Goal: Task Accomplishment & Management: Use online tool/utility

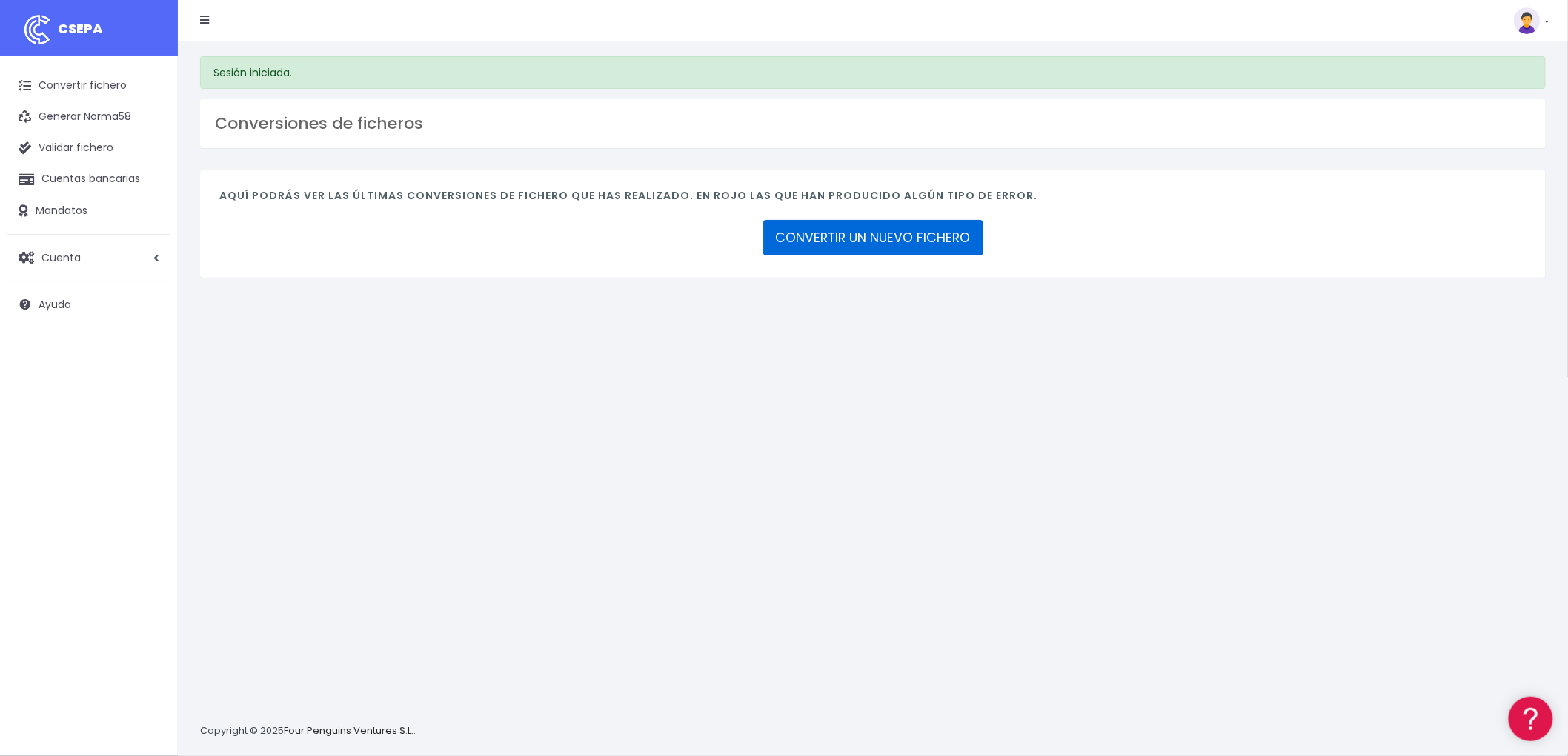
click at [895, 232] on link "CONVERTIR UN NUEVO FICHERO" at bounding box center [873, 238] width 220 height 36
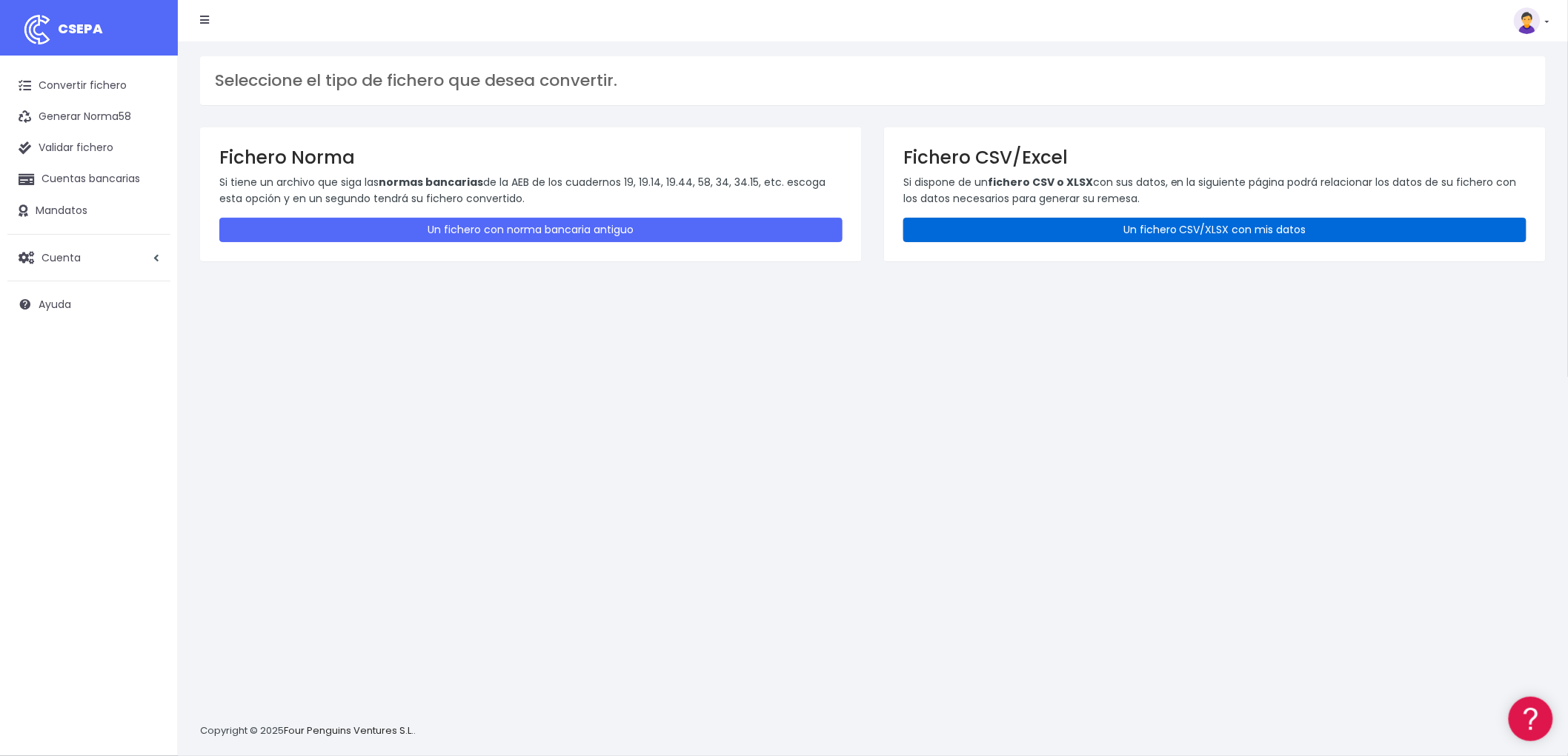
click at [1098, 228] on link "Un fichero CSV/XLSX con mis datos" at bounding box center [1215, 230] width 623 height 24
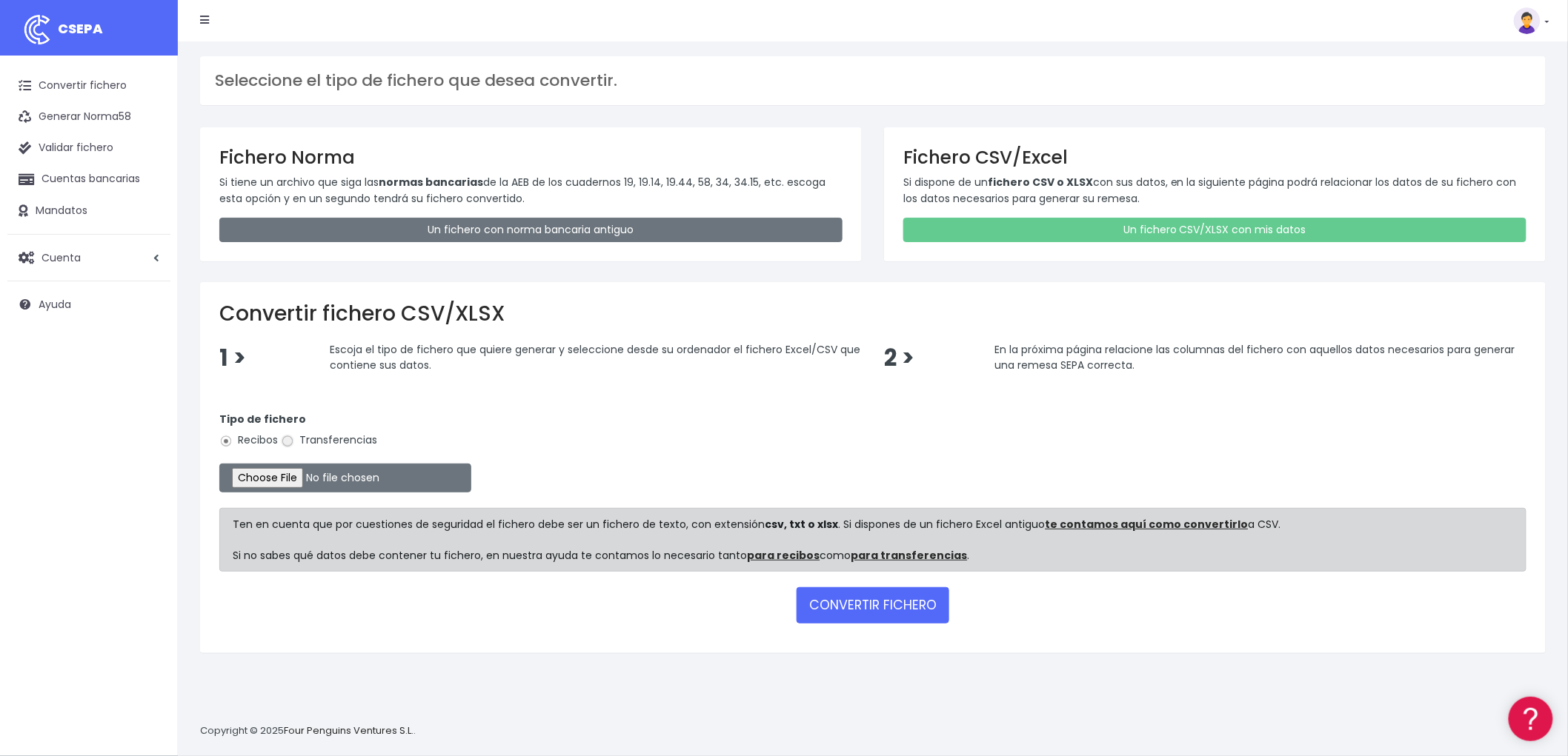
click at [287, 439] on input "Transferencias" at bounding box center [288, 442] width 14 height 14
radio input "true"
click at [292, 475] on input "file" at bounding box center [345, 478] width 252 height 29
type input "C:\fakepath\csv_to_sepa_2025-10-11_19-27-14.csv"
click at [825, 598] on button "CONVERTIR FICHERO" at bounding box center [872, 605] width 153 height 36
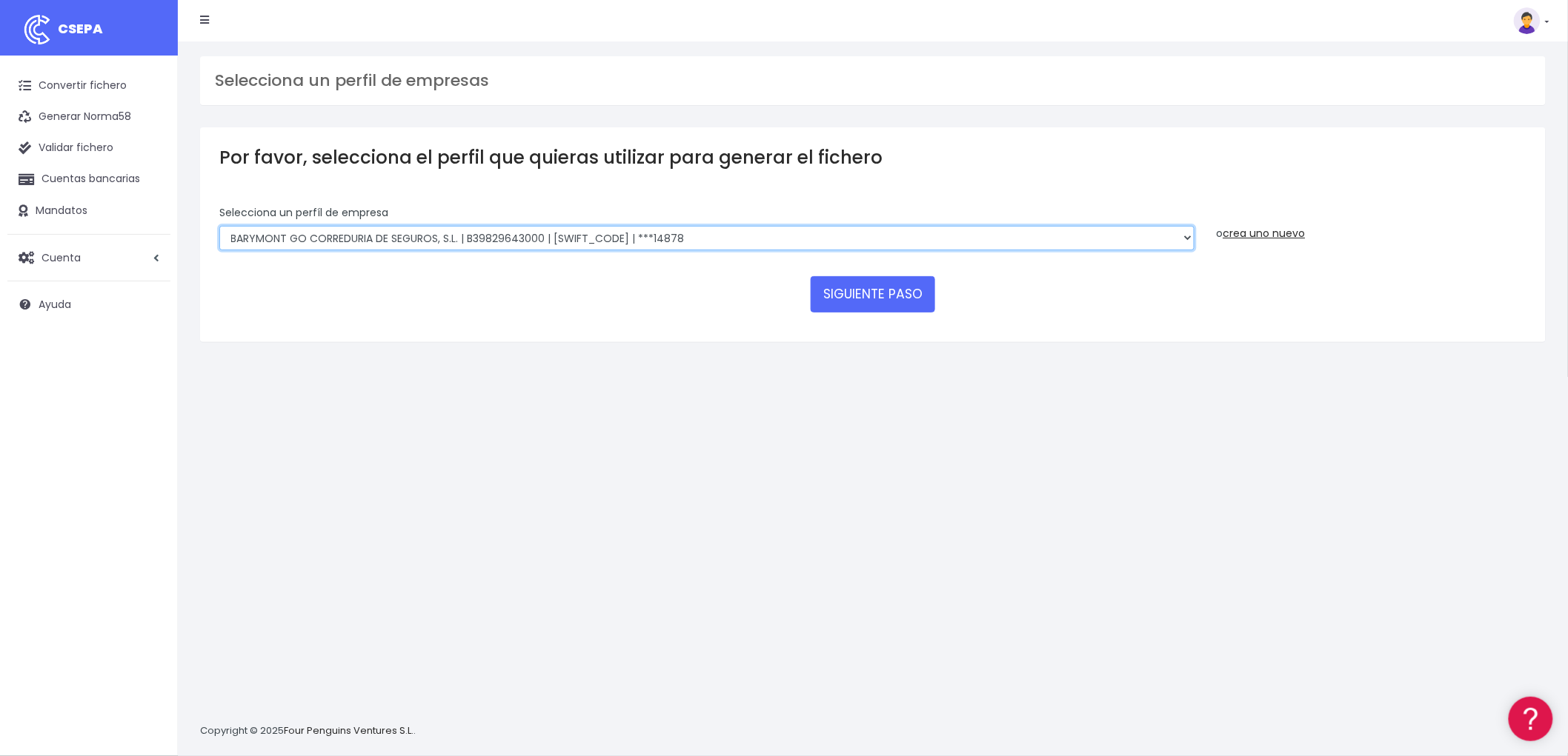
click at [1188, 230] on select "BARYMONT GO CORREDURIA DE SEGUROS, S.L. | B39829643000 | BSABESBBXXX | ***14878…" at bounding box center [707, 238] width 975 height 25
select select "1544"
click at [219, 226] on select "BARYMONT GO CORREDURIA DE SEGUROS, S.L. | B39829643000 | BSABESBBXXX | ***14878…" at bounding box center [707, 238] width 975 height 25
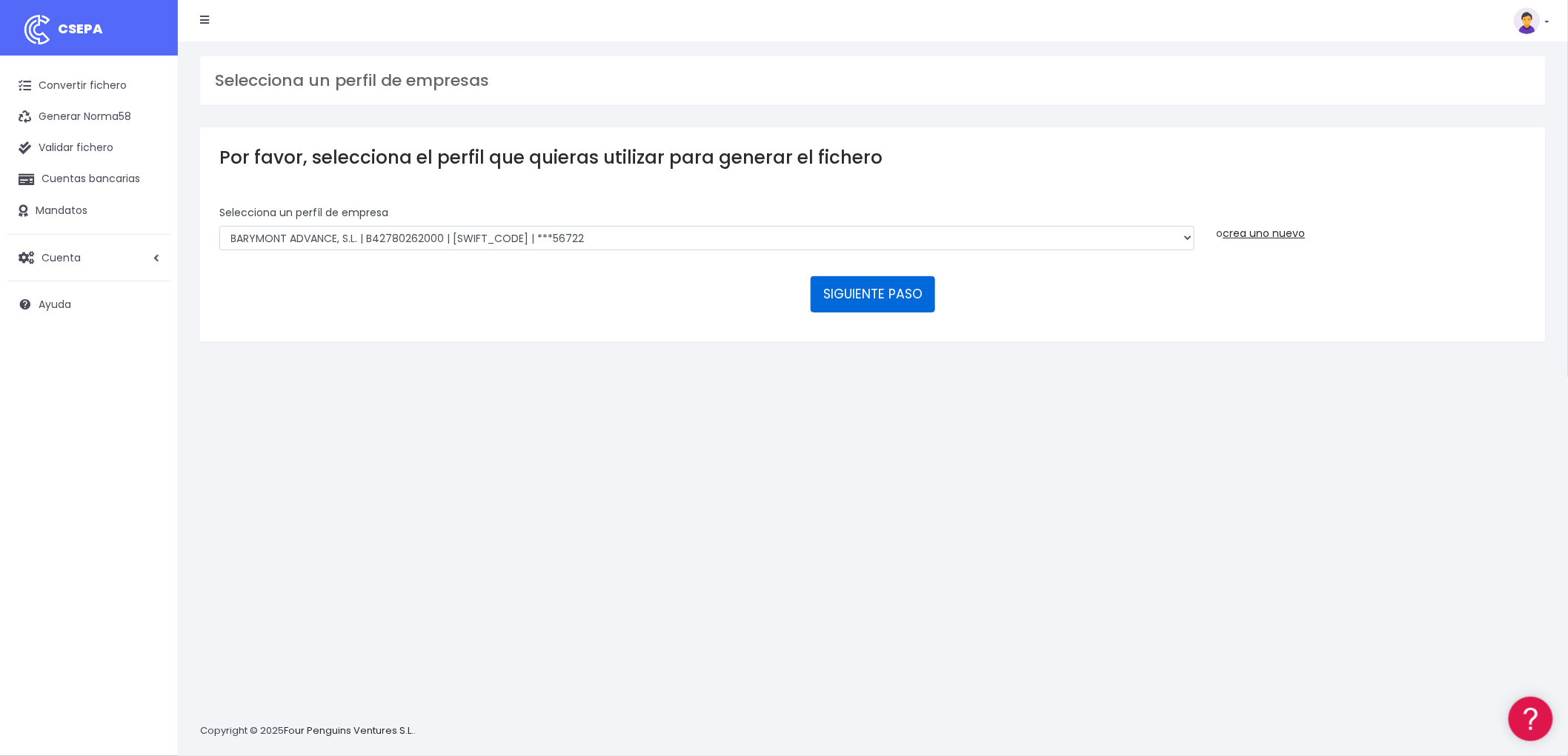
click at [888, 291] on button "SIGUIENTE PASO" at bounding box center [873, 294] width 125 height 36
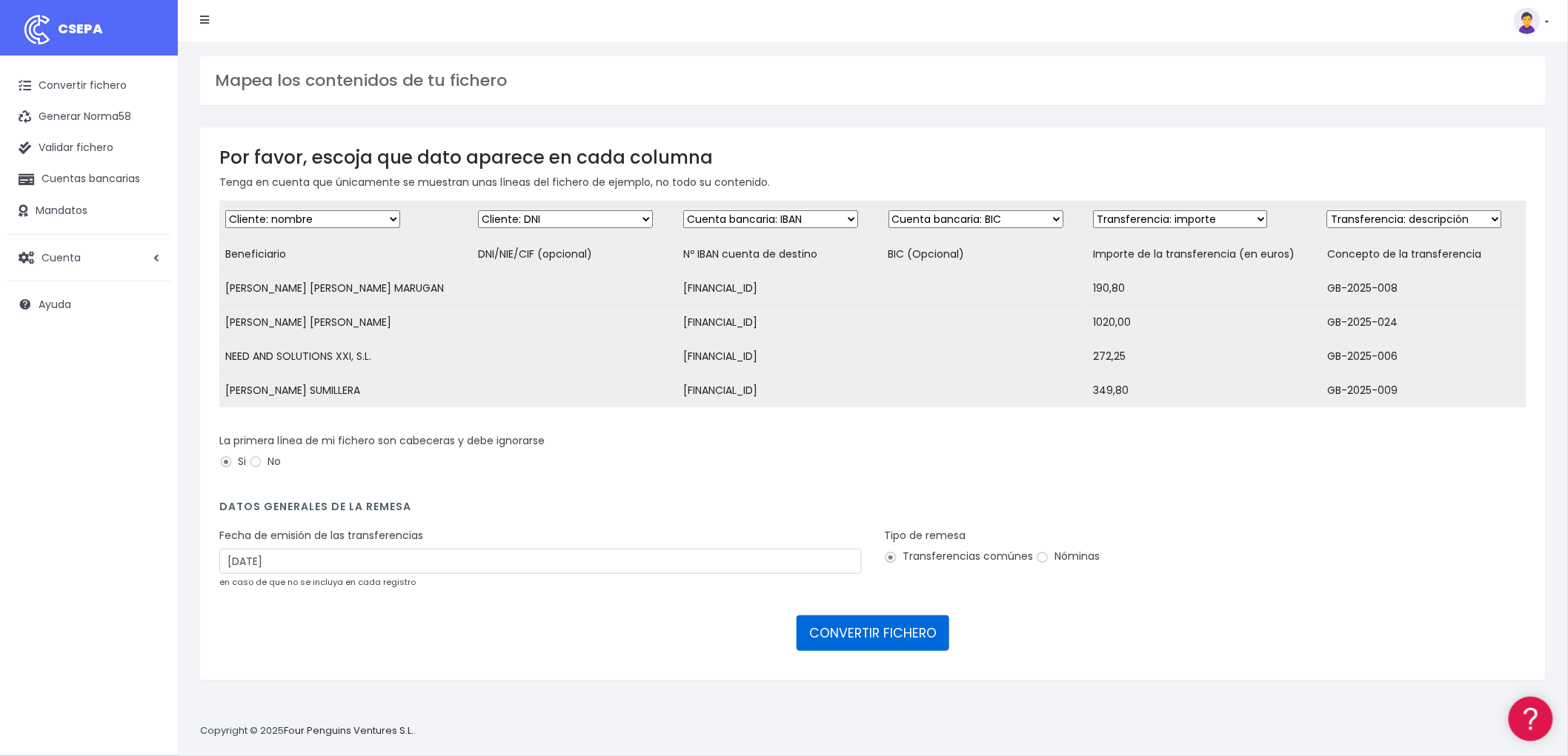
click at [857, 641] on button "CONVERTIR FICHERO" at bounding box center [872, 633] width 153 height 36
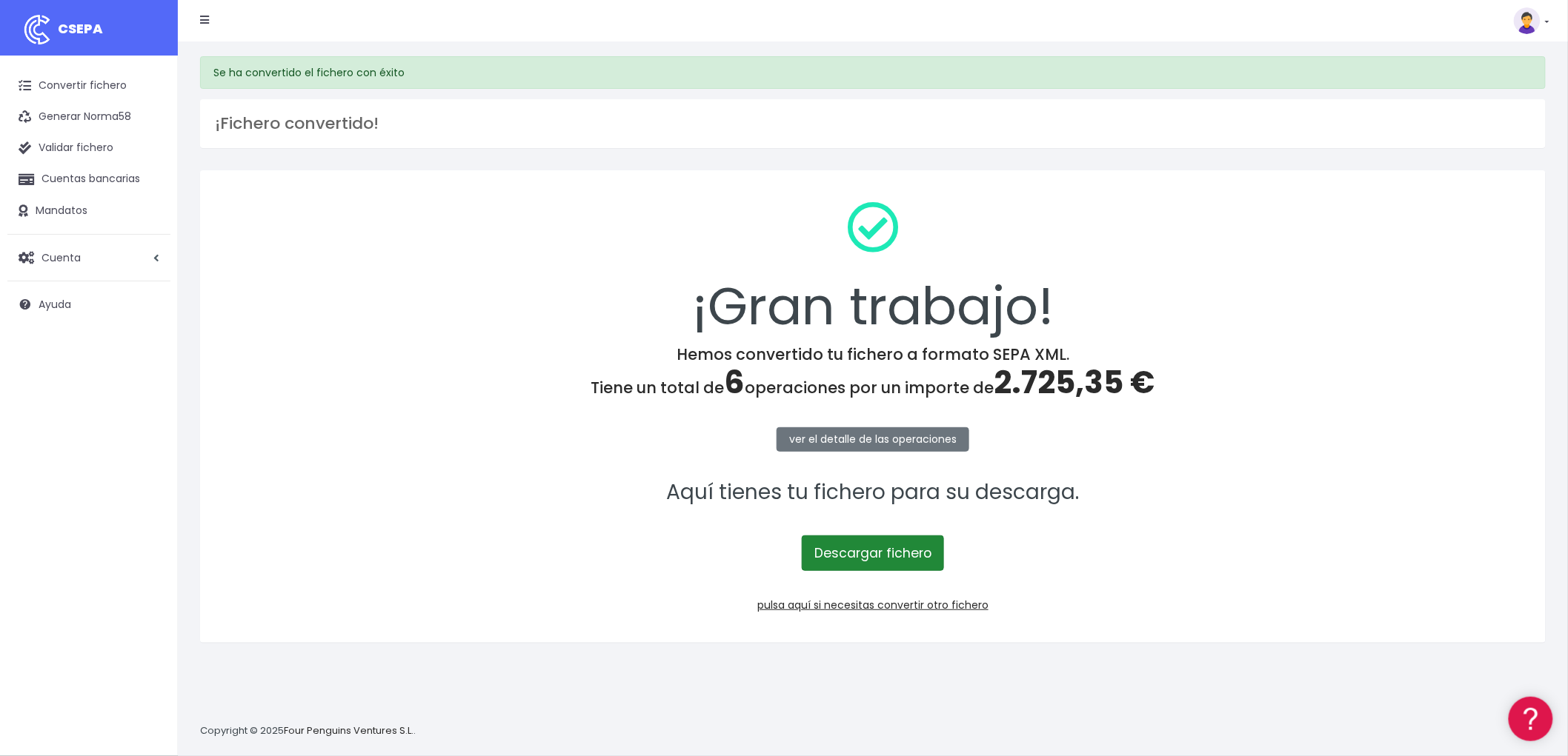
click at [880, 549] on link "Descargar fichero" at bounding box center [872, 553] width 142 height 36
